Goal: Information Seeking & Learning: Learn about a topic

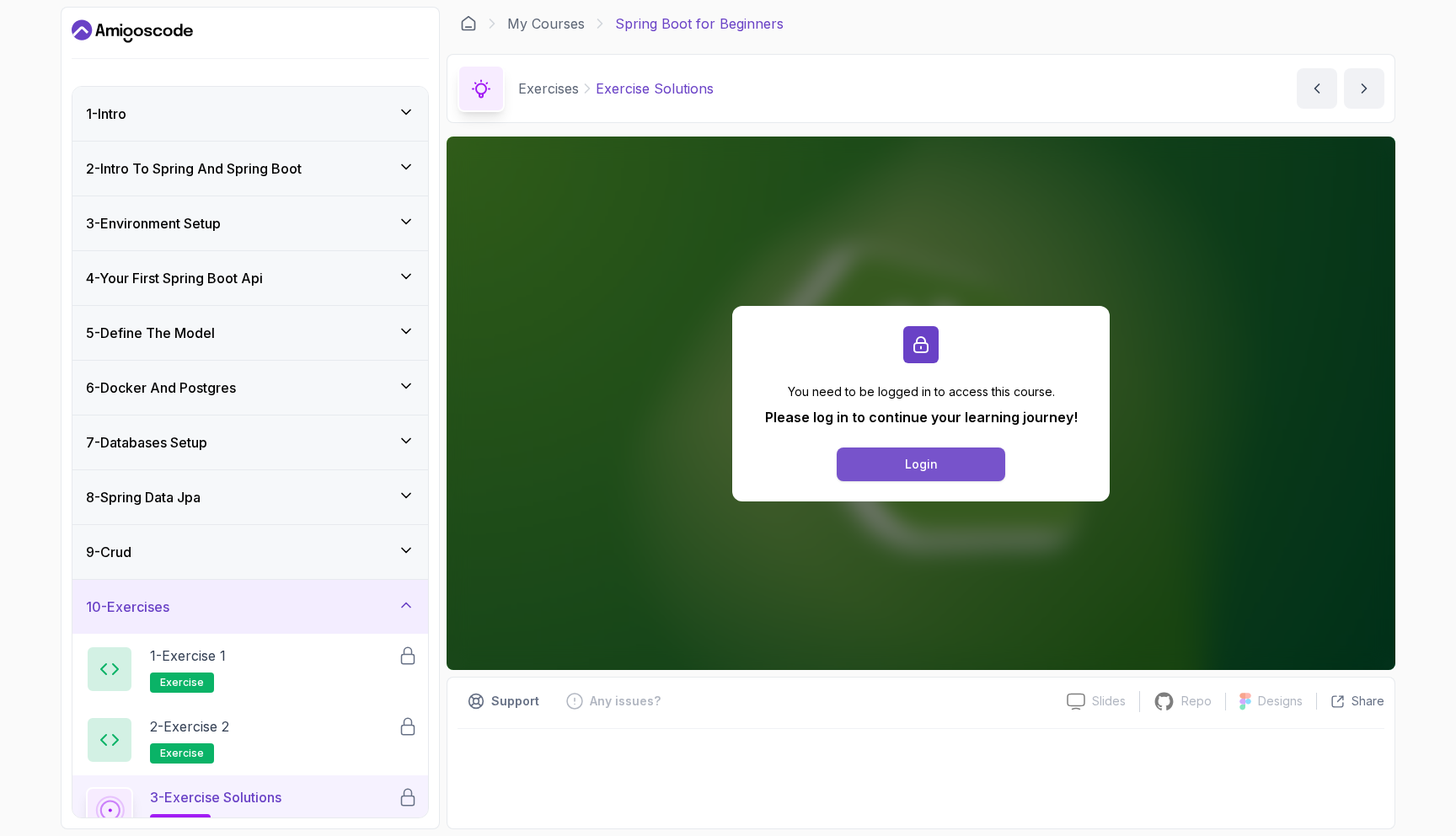
click at [951, 454] on button "Login" at bounding box center [920, 465] width 168 height 34
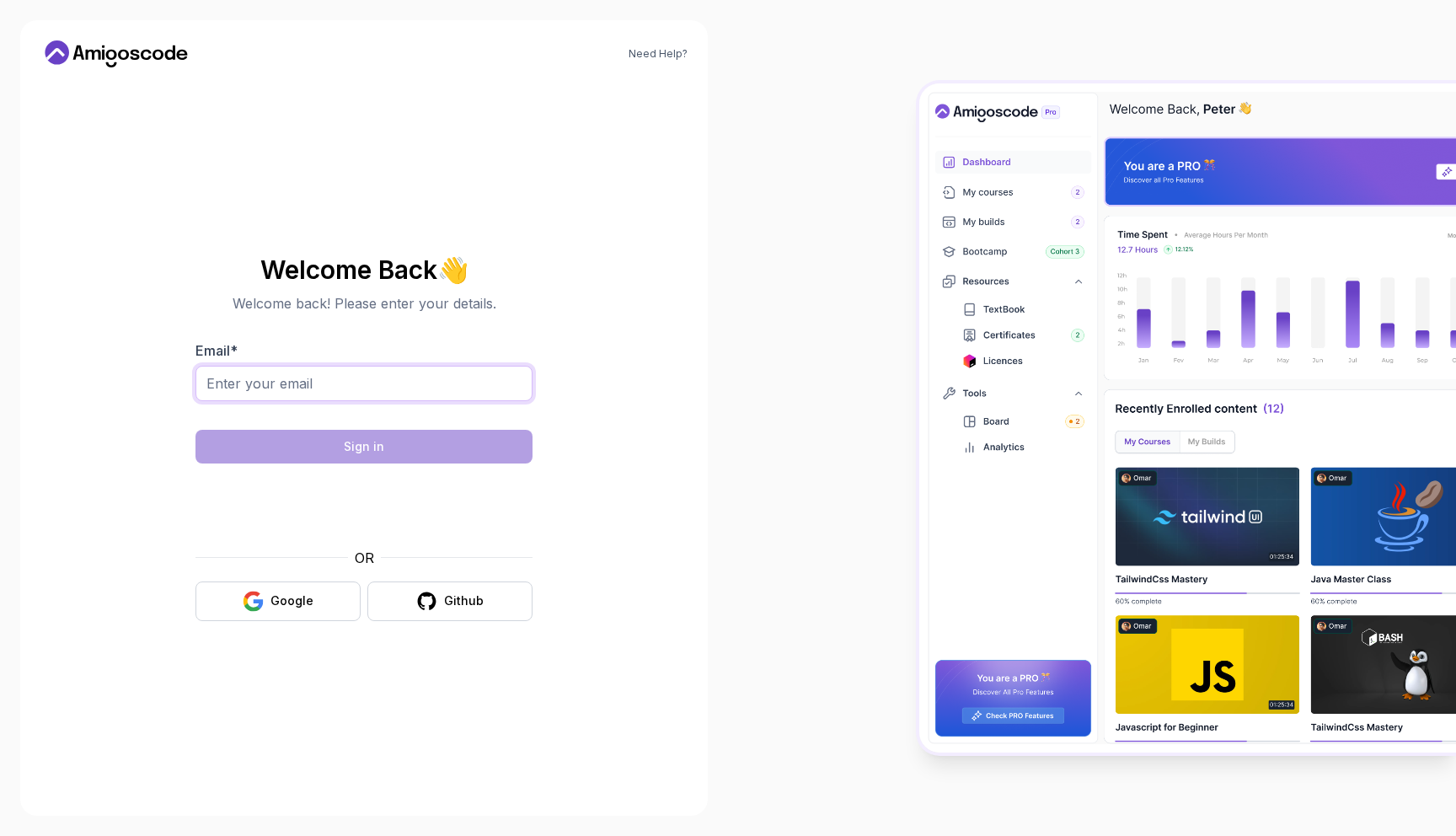
click at [312, 393] on input "Email *" at bounding box center [364, 384] width 337 height 36
type input "[EMAIL_ADDRESS][DOMAIN_NAME]"
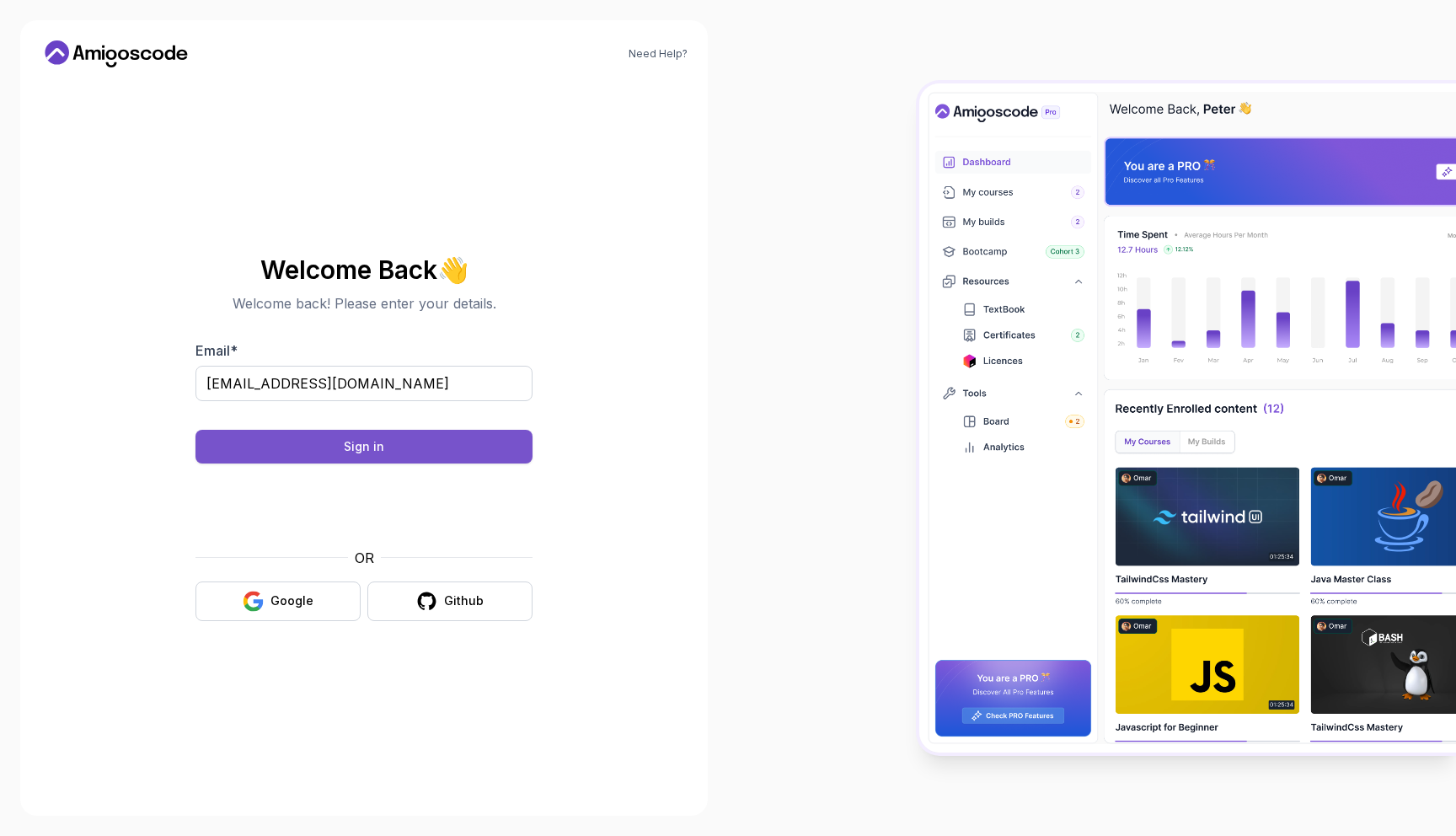
click at [424, 445] on button "Sign in" at bounding box center [364, 447] width 337 height 34
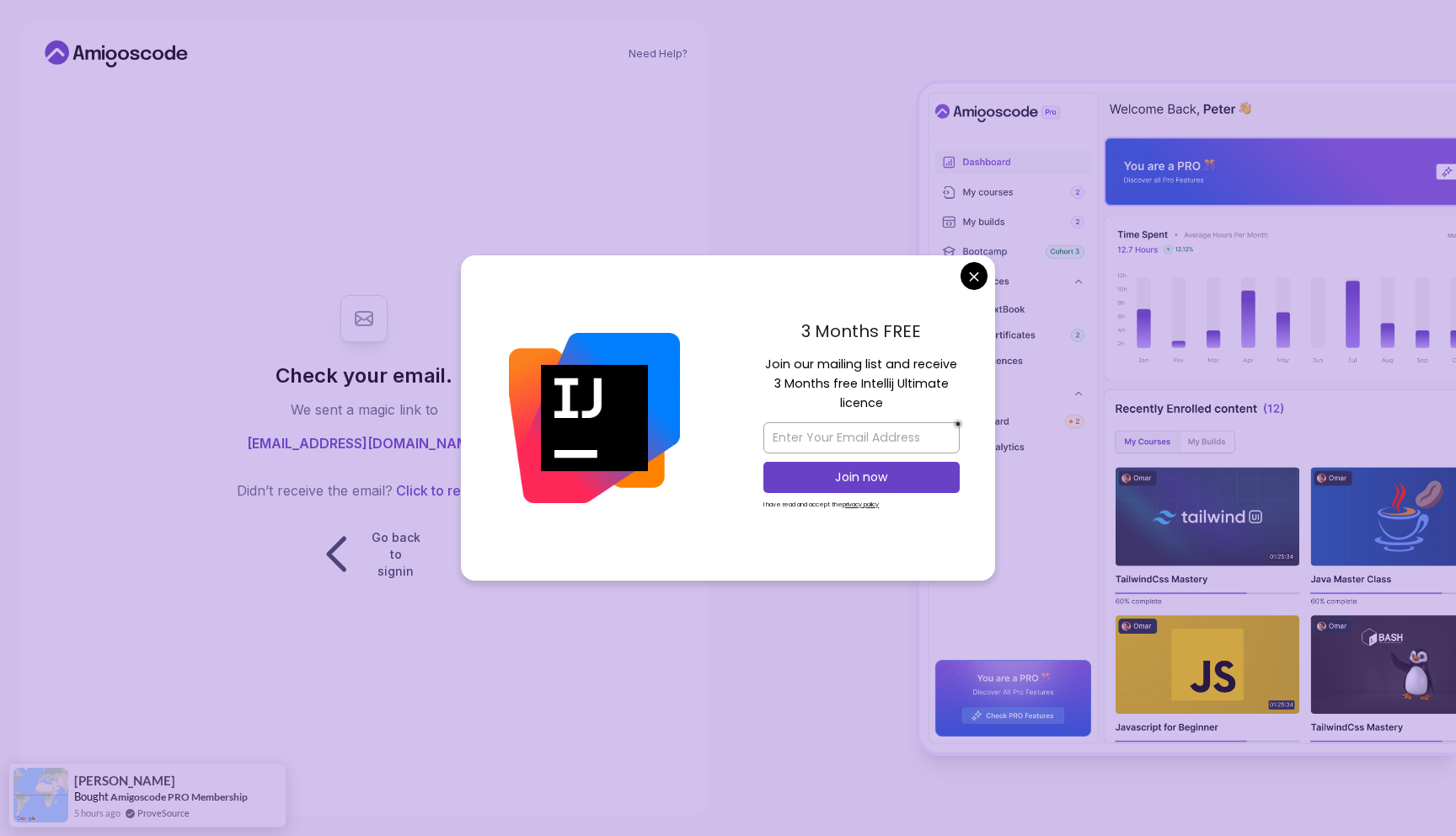
click at [975, 275] on body "Need Help? Check your email. We sent a magic link to [EMAIL_ADDRESS][DOMAIN_NAM…" at bounding box center [728, 418] width 1456 height 836
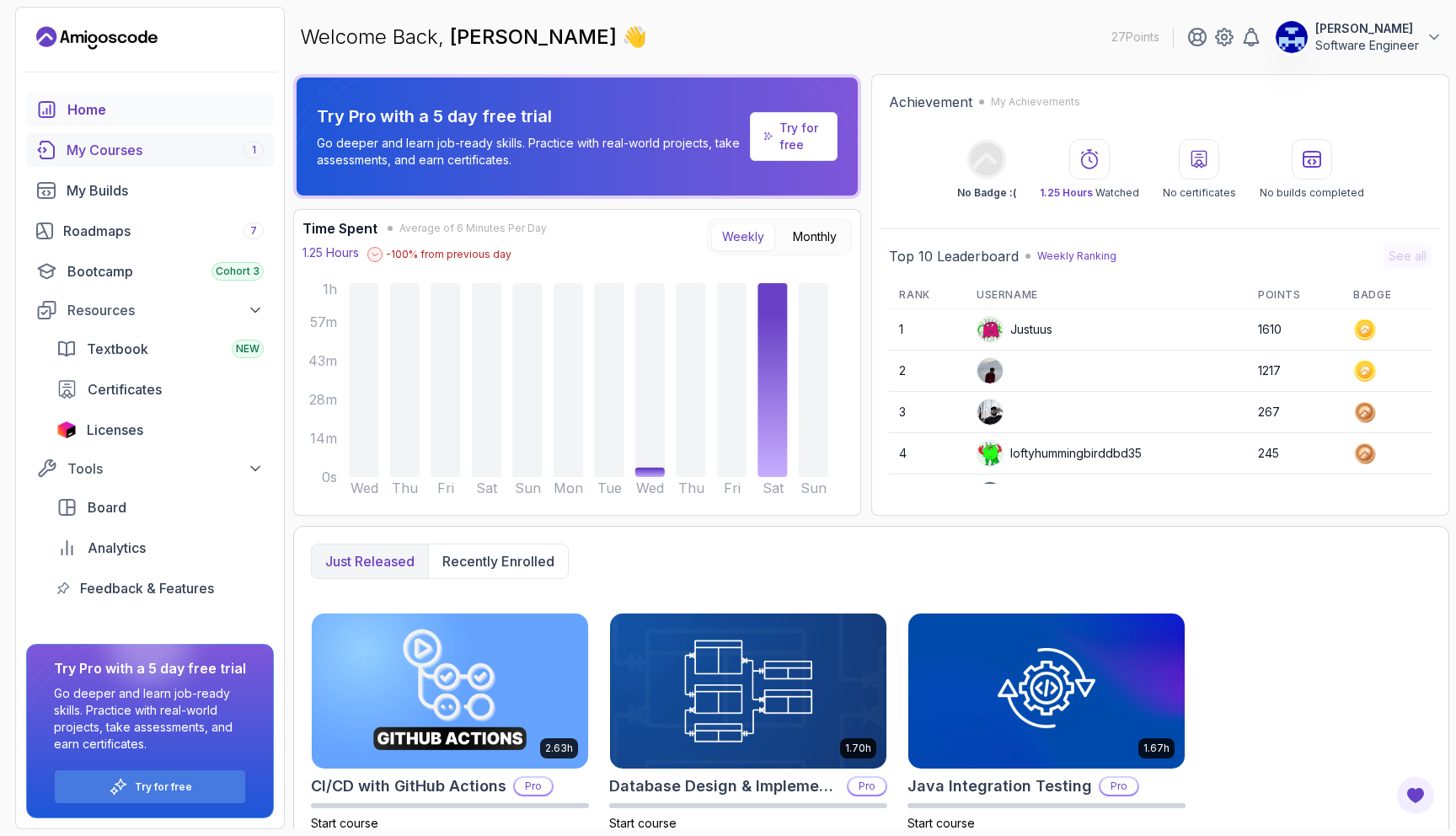
click at [141, 160] on link "My Courses 1" at bounding box center [150, 150] width 247 height 34
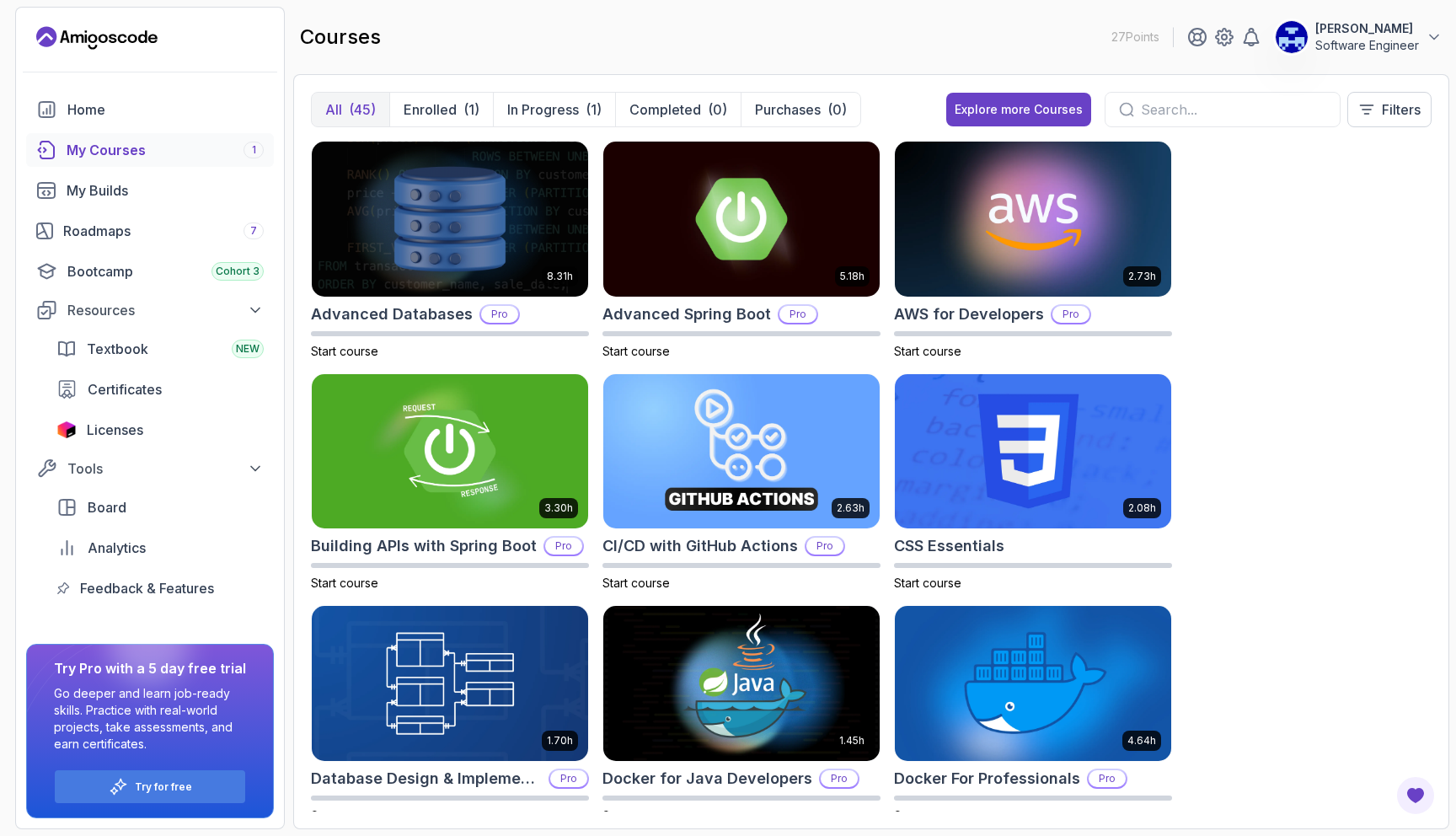
click at [1161, 117] on input "text" at bounding box center [1234, 110] width 185 height 20
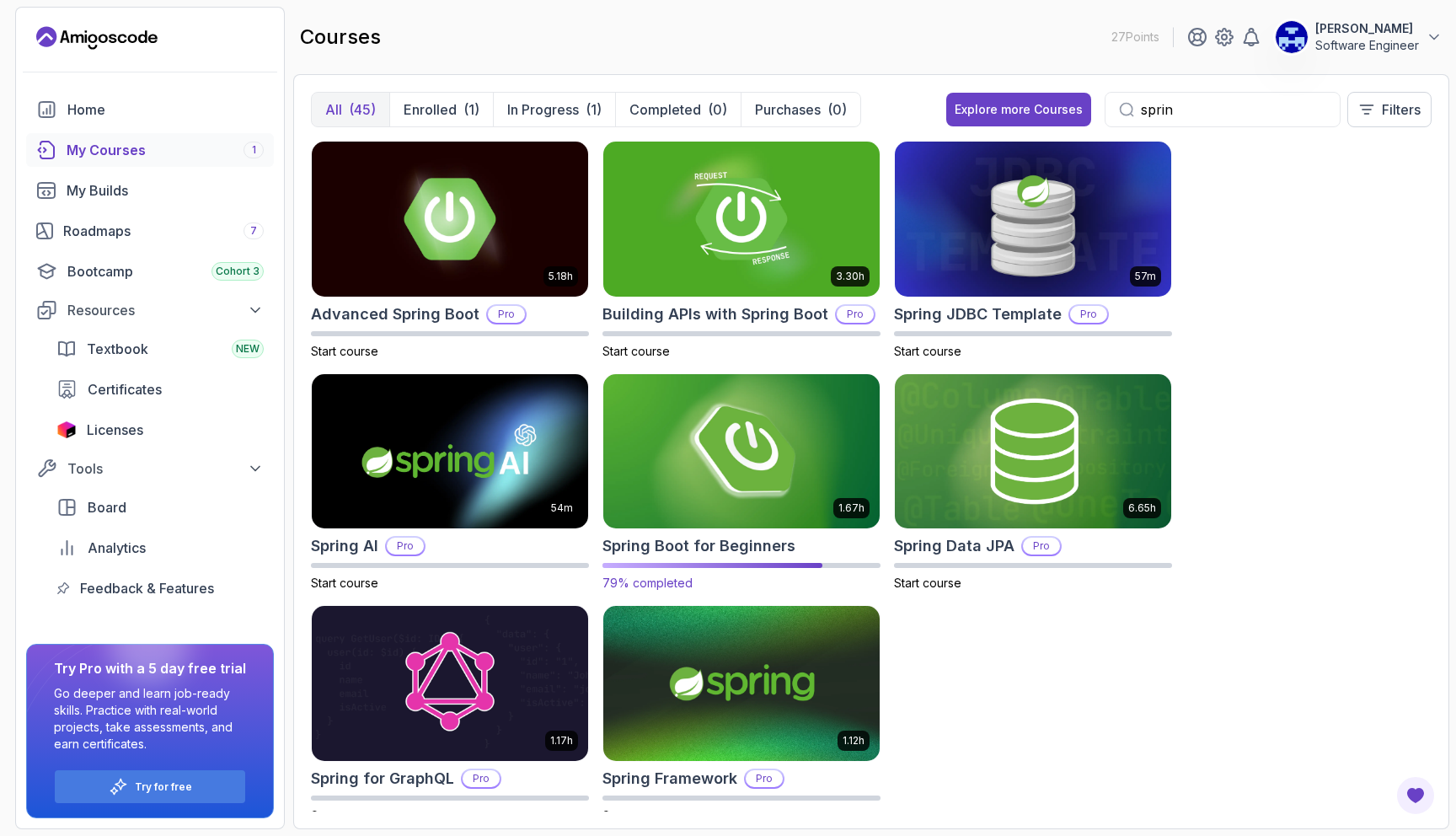
type input "sprin"
click at [719, 495] on img at bounding box center [741, 451] width 290 height 163
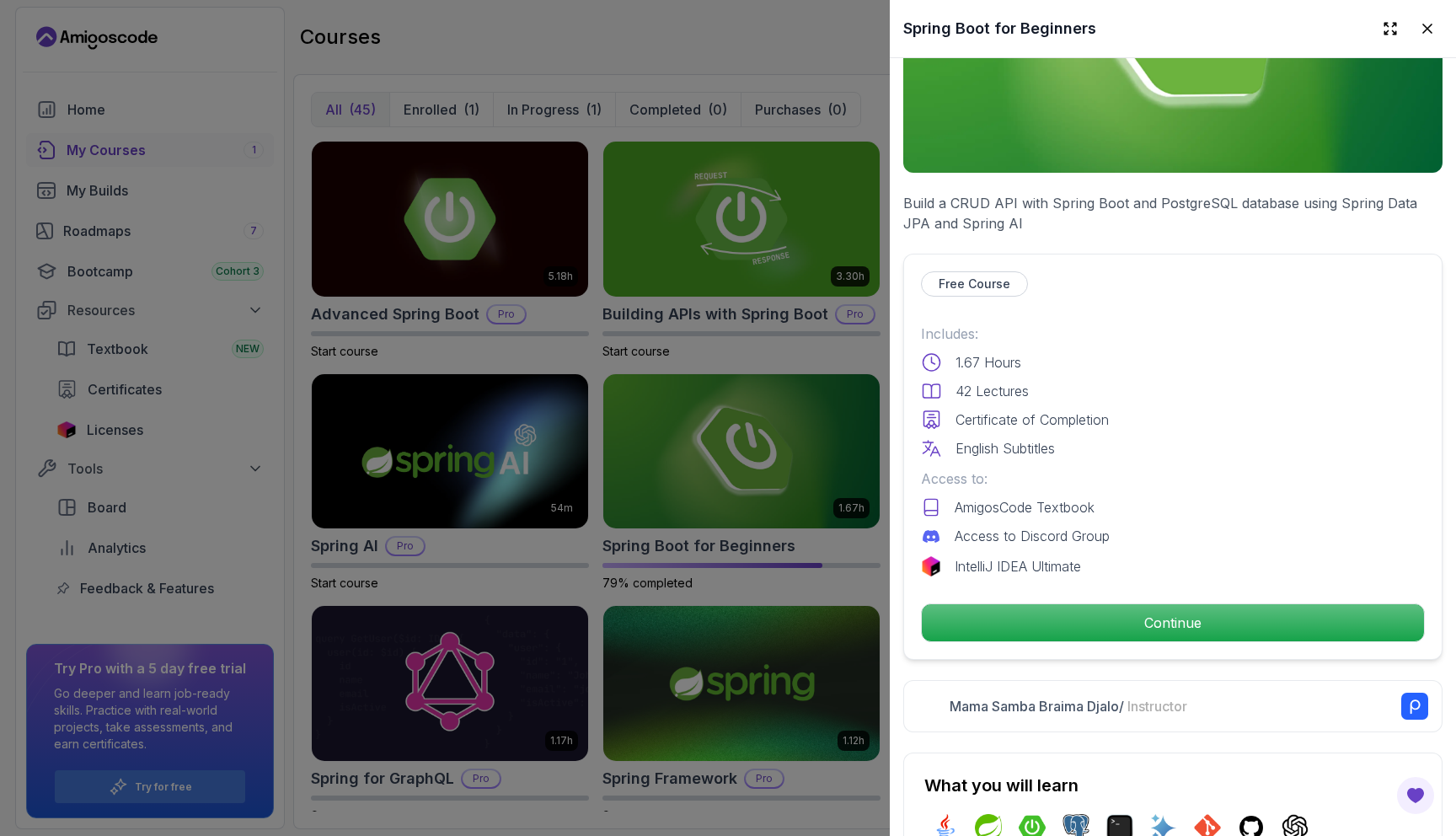
scroll to position [206, 0]
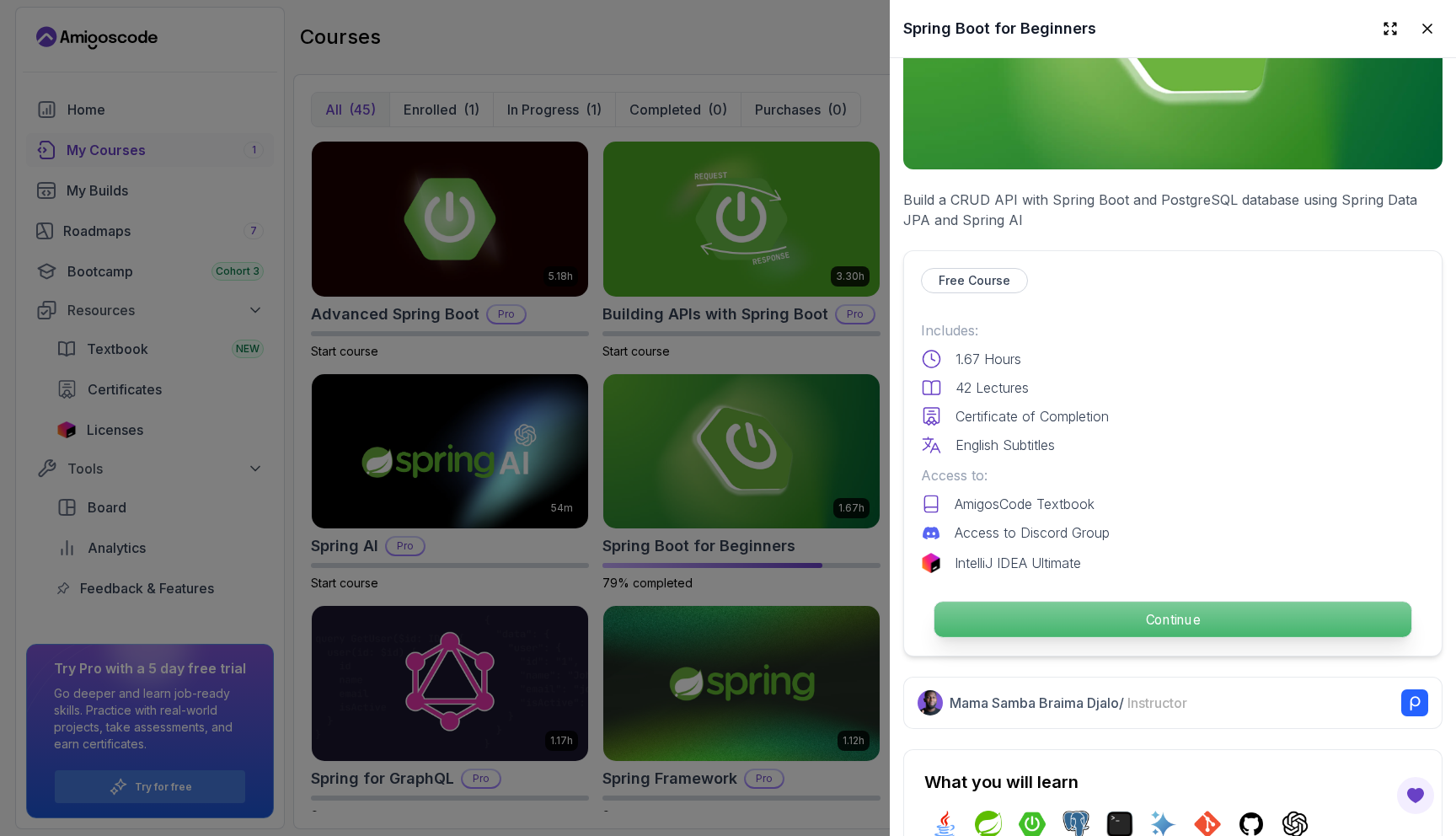
click at [1065, 630] on p "Continue" at bounding box center [1173, 620] width 477 height 36
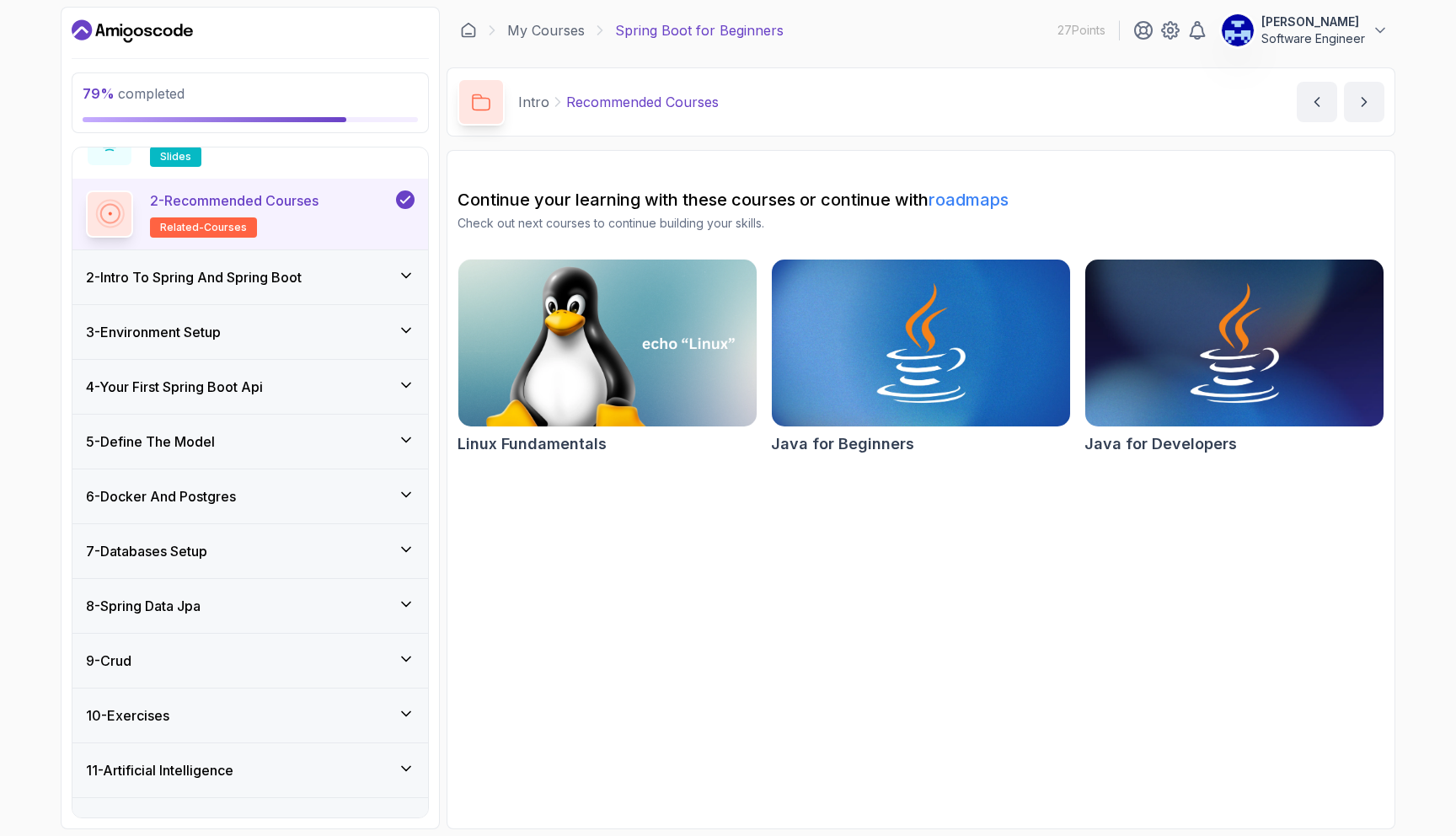
scroll to position [128, 0]
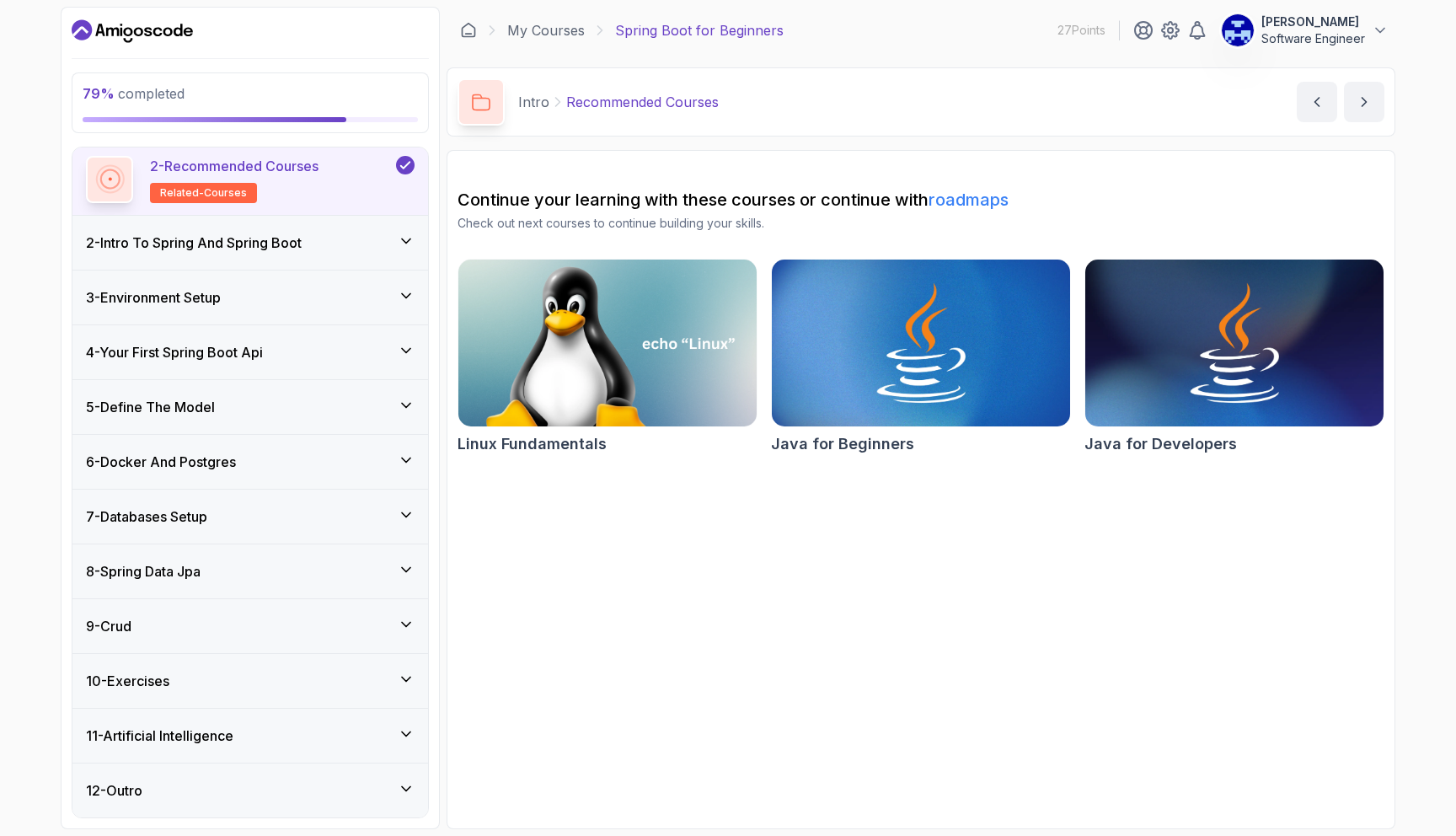
click at [271, 558] on div "8 - Spring Data Jpa" at bounding box center [250, 572] width 356 height 54
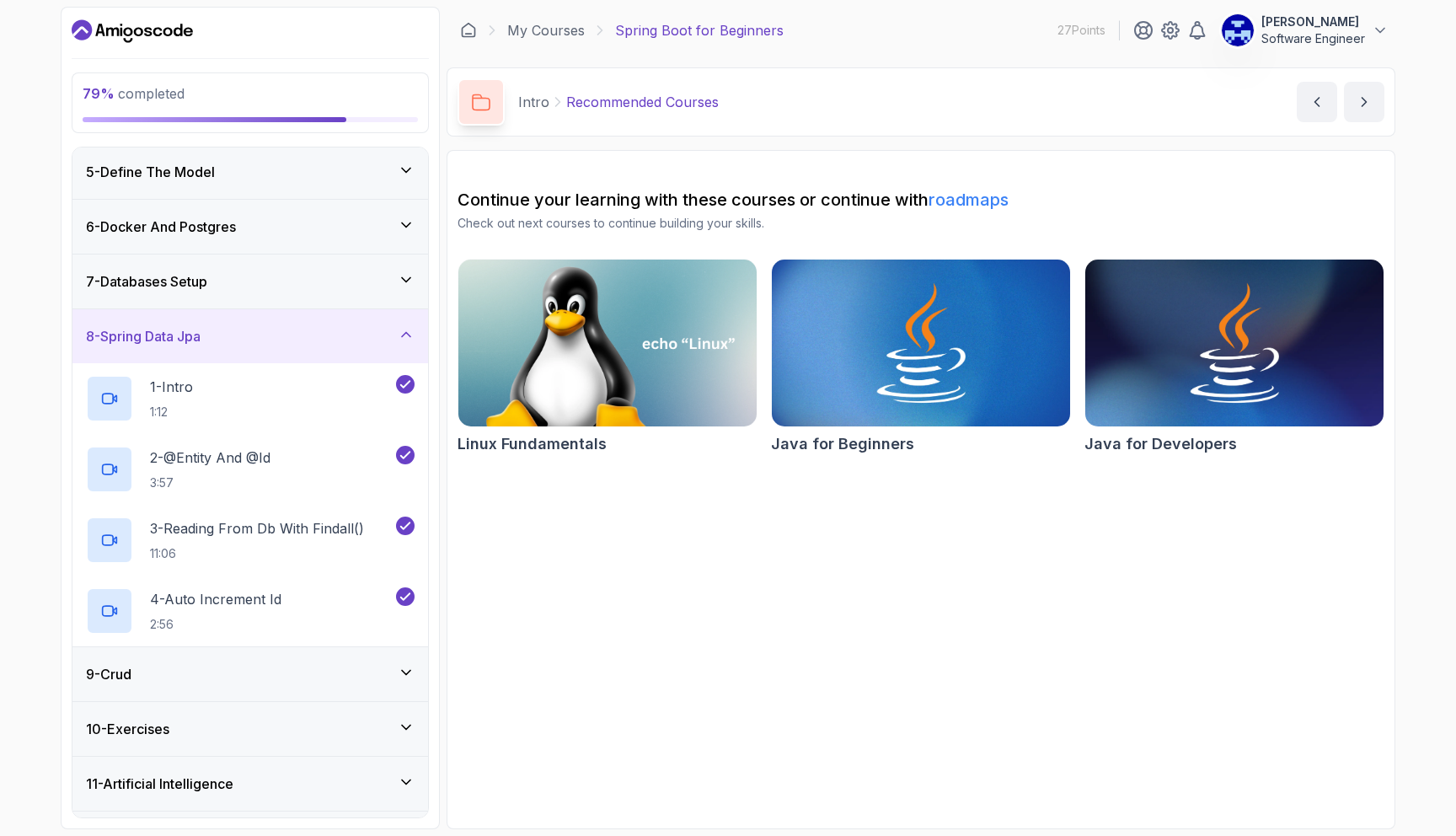
scroll to position [269, 0]
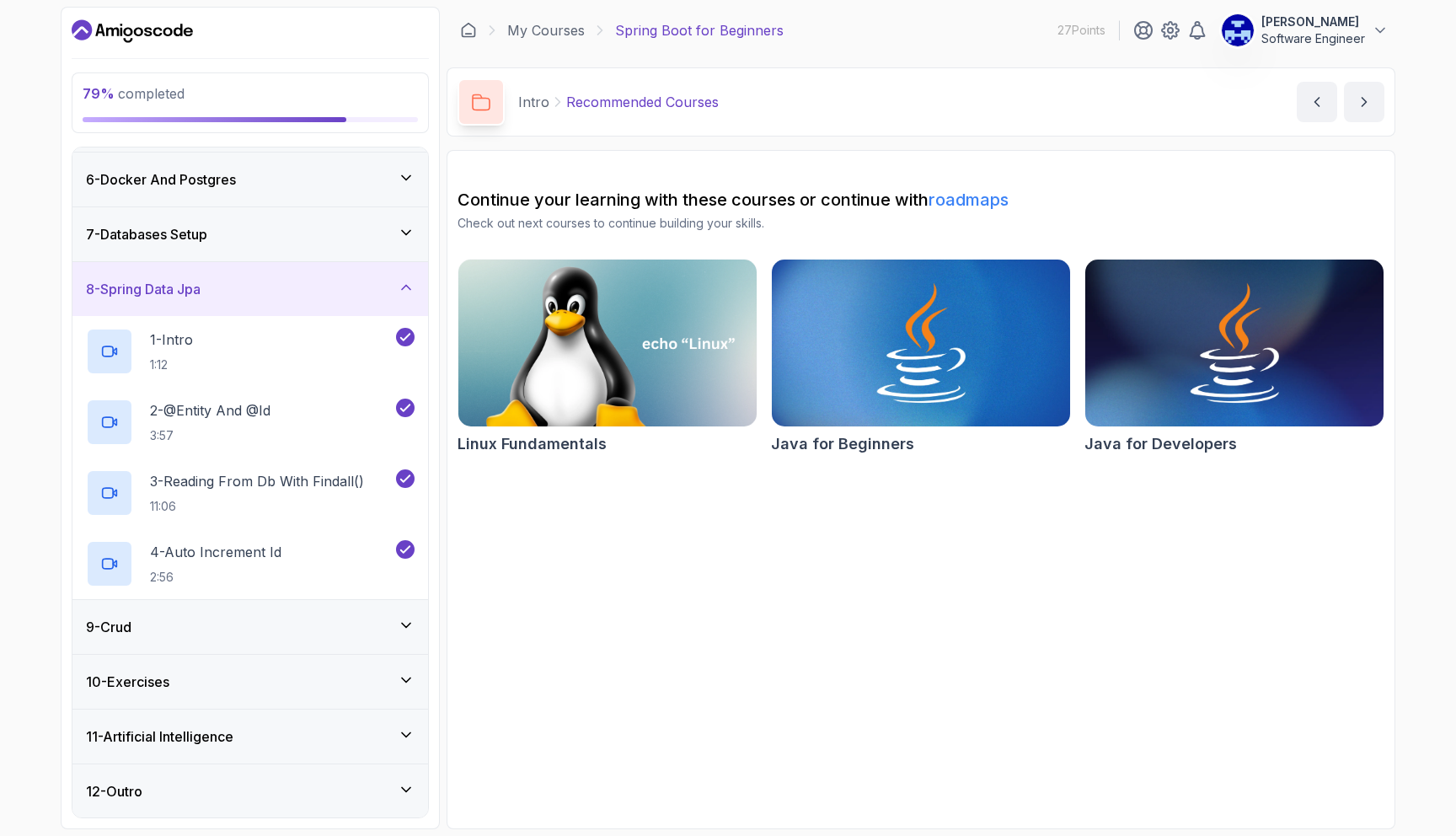
click at [221, 241] on div "7 - Databases Setup" at bounding box center [250, 234] width 328 height 20
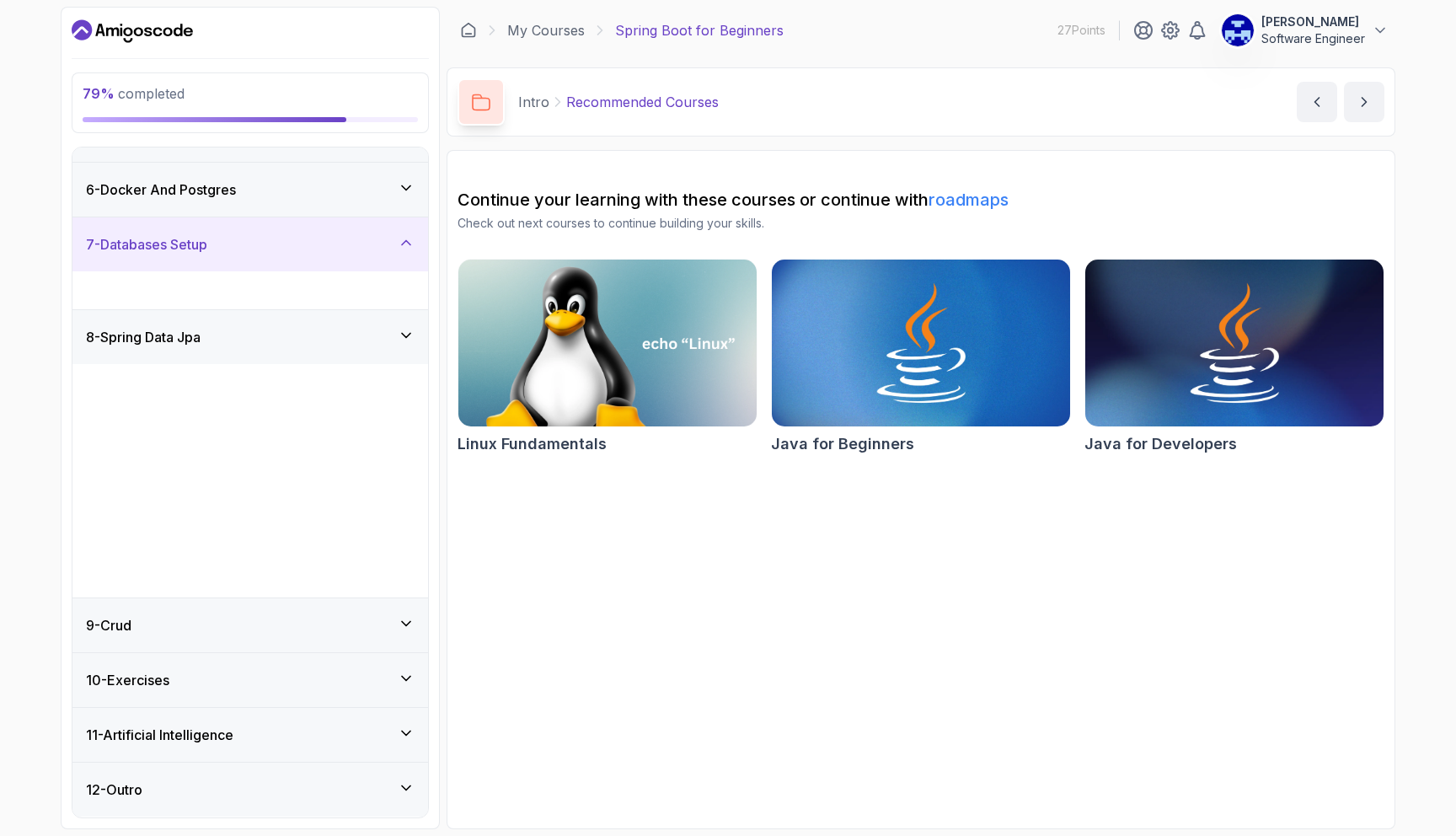
scroll to position [0, 0]
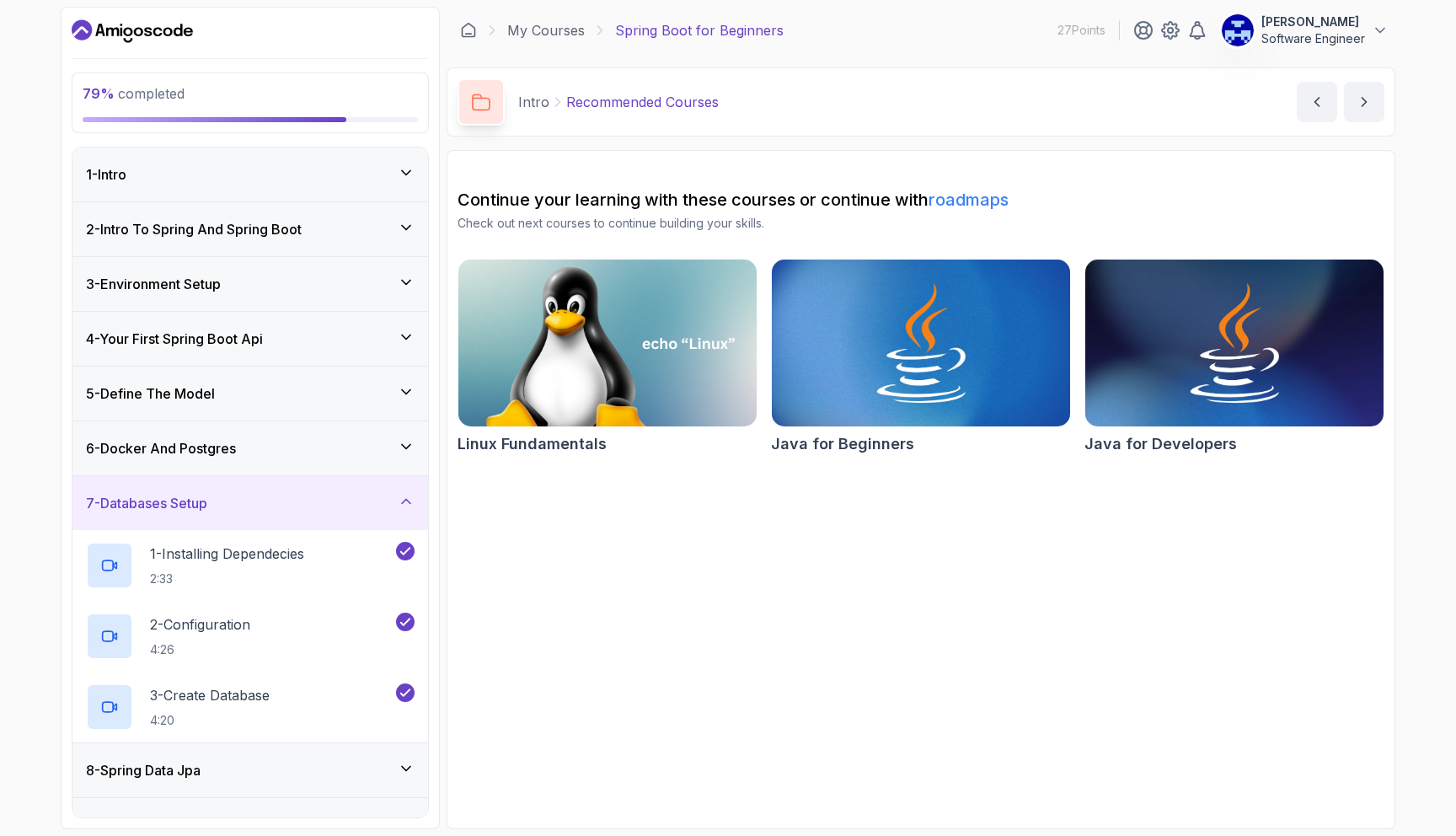
click at [206, 439] on h3 "6 - Docker And Postgres" at bounding box center [161, 448] width 150 height 20
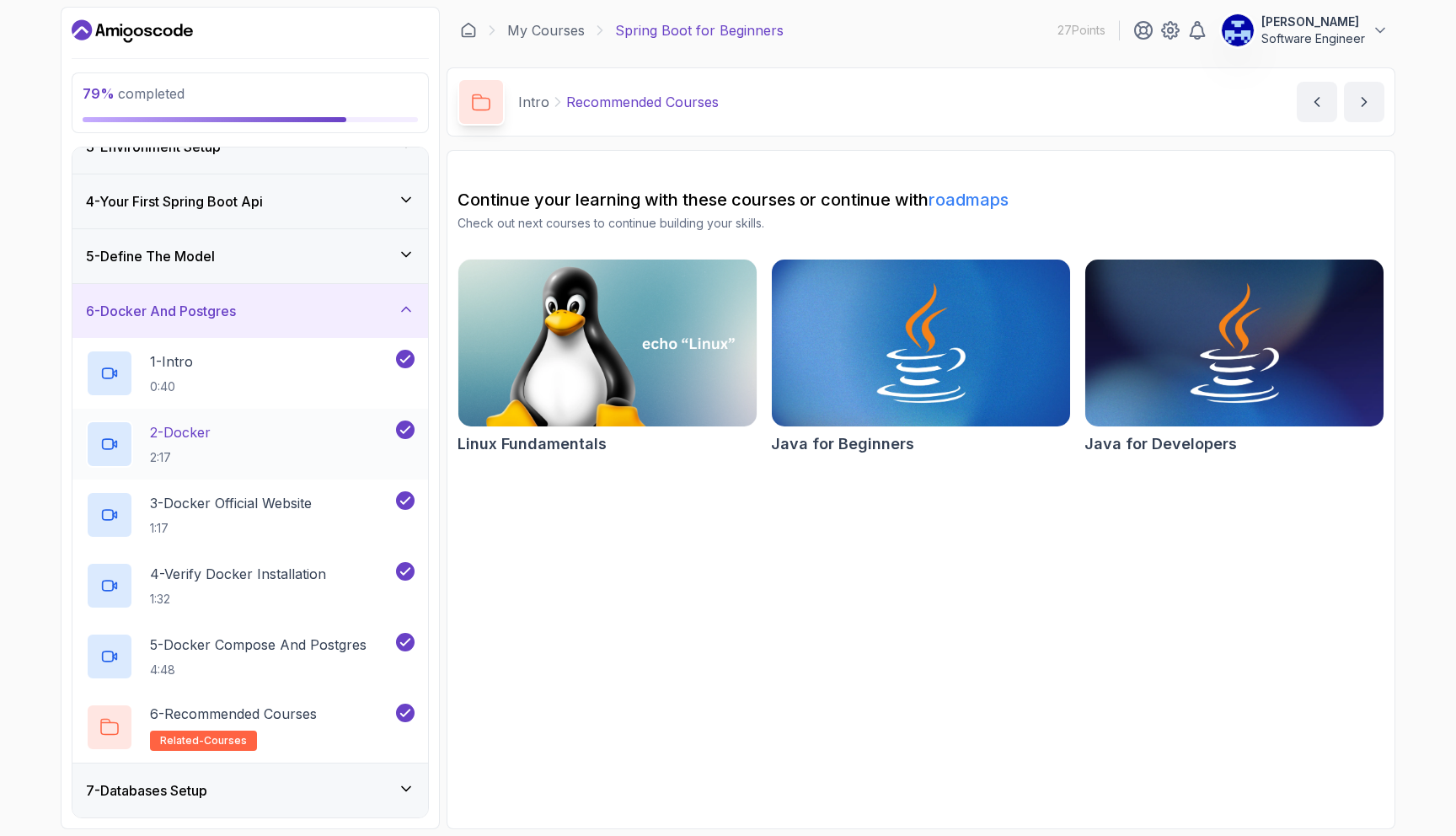
scroll to position [135, 0]
click at [255, 270] on div "5 - Define The Model" at bounding box center [250, 257] width 356 height 54
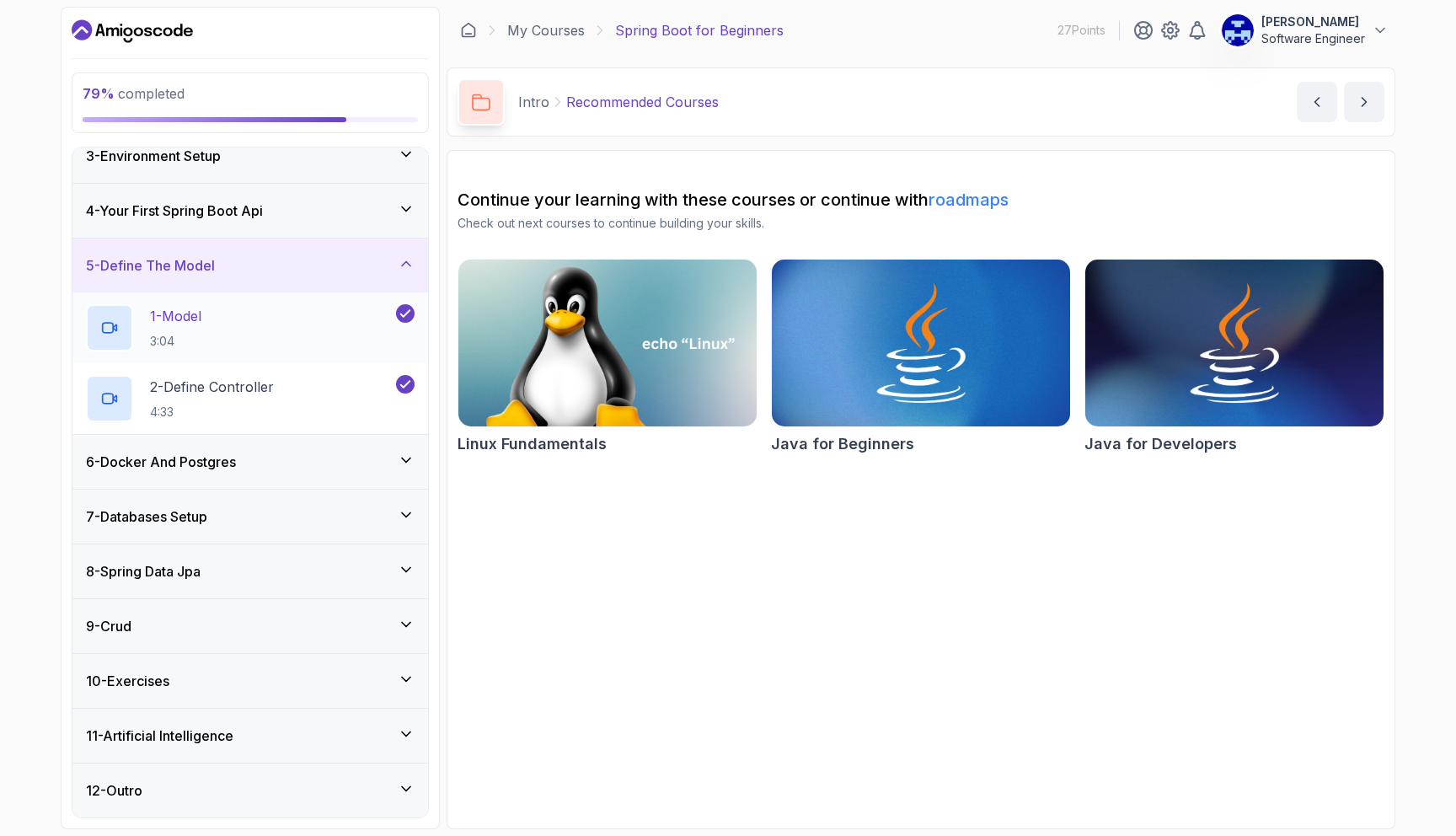
scroll to position [0, 0]
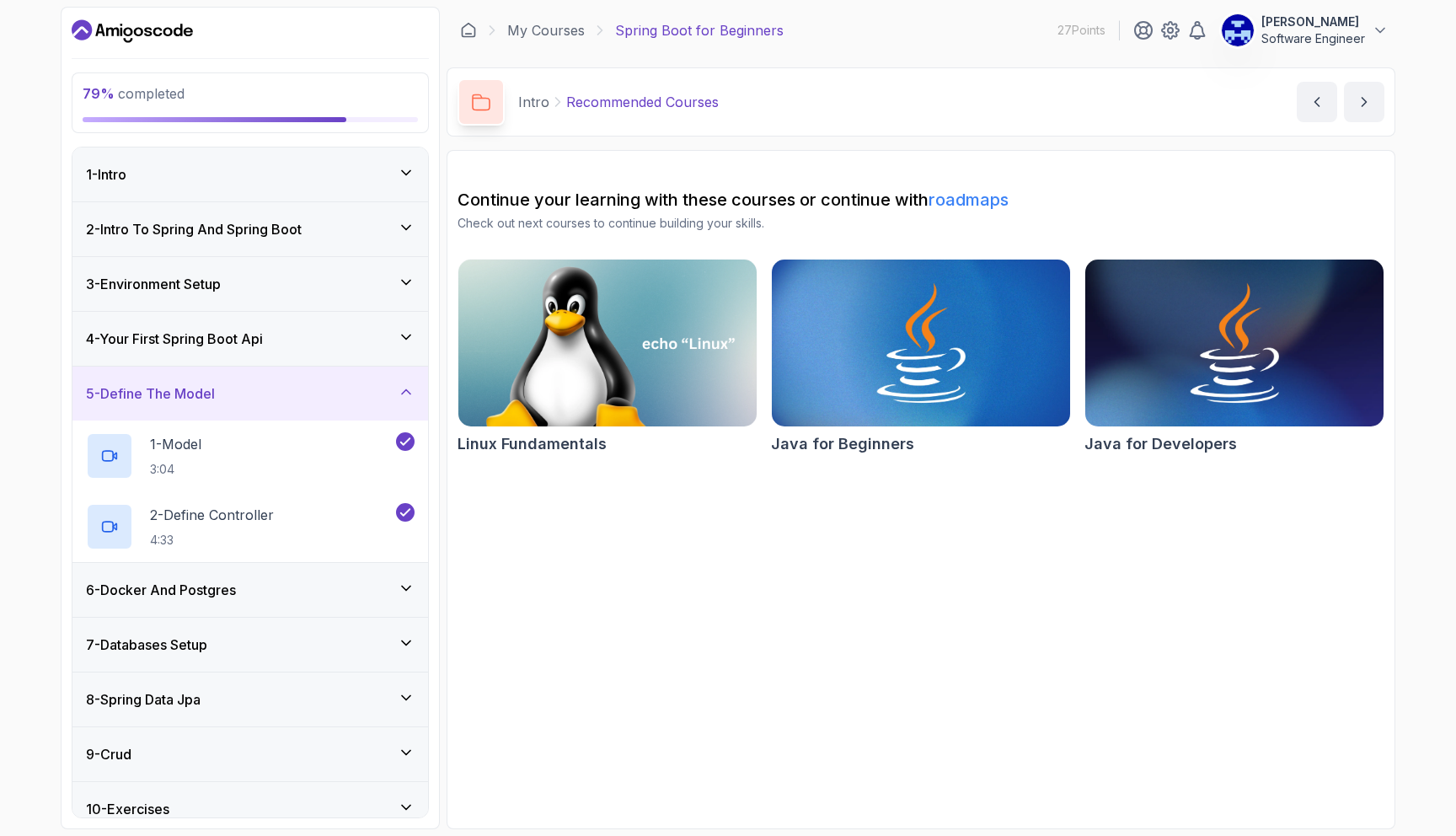
click at [300, 174] on div "1 - Intro" at bounding box center [250, 175] width 328 height 20
